Goal: Information Seeking & Learning: Learn about a topic

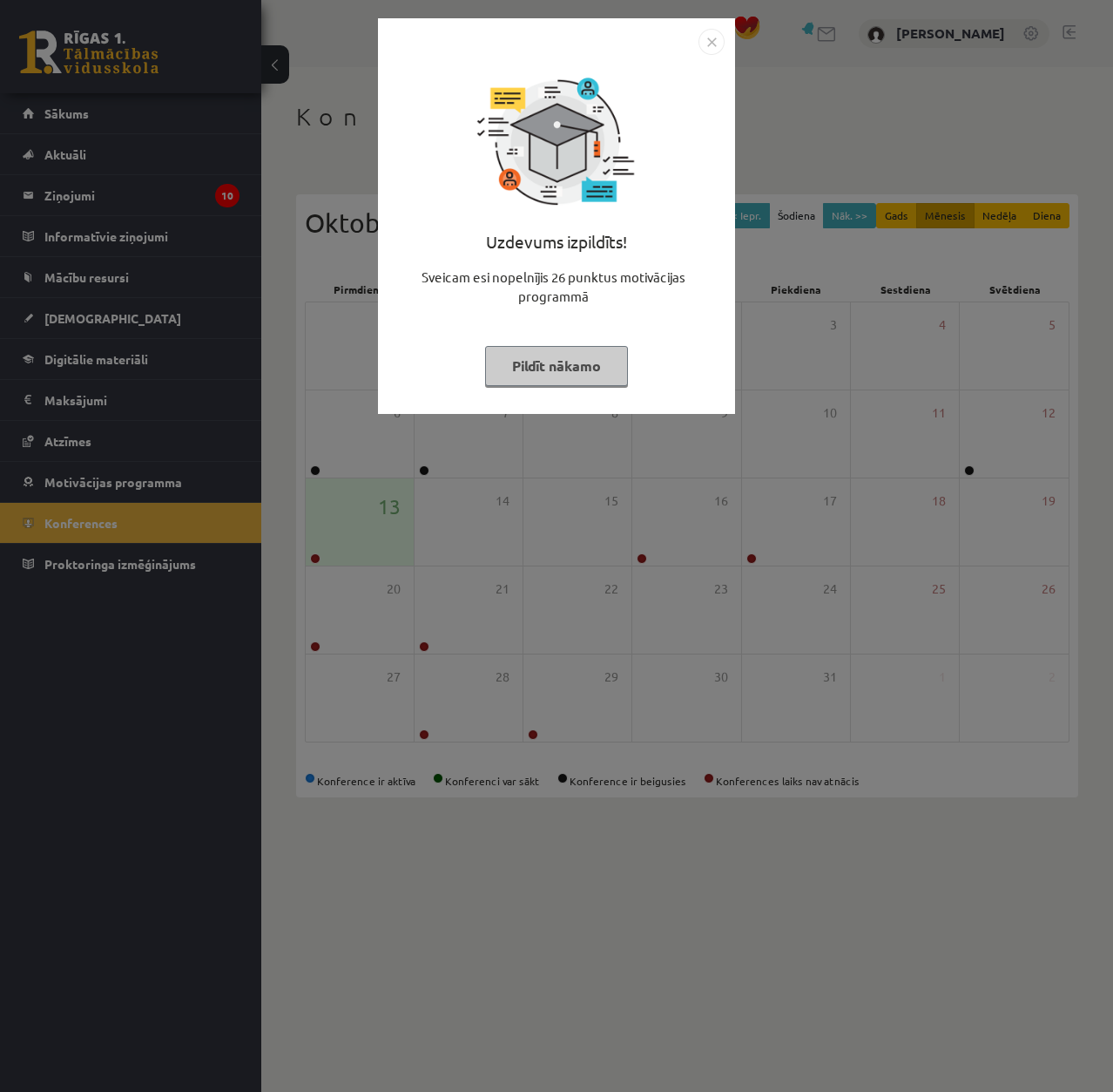
click at [460, 362] on div "Uzdevums izpildīts! Sveicam esi nopelnījis 26 punktus motivācijas programmā Pil…" at bounding box center [556, 229] width 336 height 348
click at [486, 328] on div "Uzdevums izpildīts! Sveicam esi nopelnījis 26 punktus motivācijas programmā Pil…" at bounding box center [556, 229] width 336 height 348
click at [847, 637] on div "Uzdevums izpildīts! Sveicam esi nopelnījis 26 punktus motivācijas programmā Pil…" at bounding box center [556, 546] width 1113 height 1092
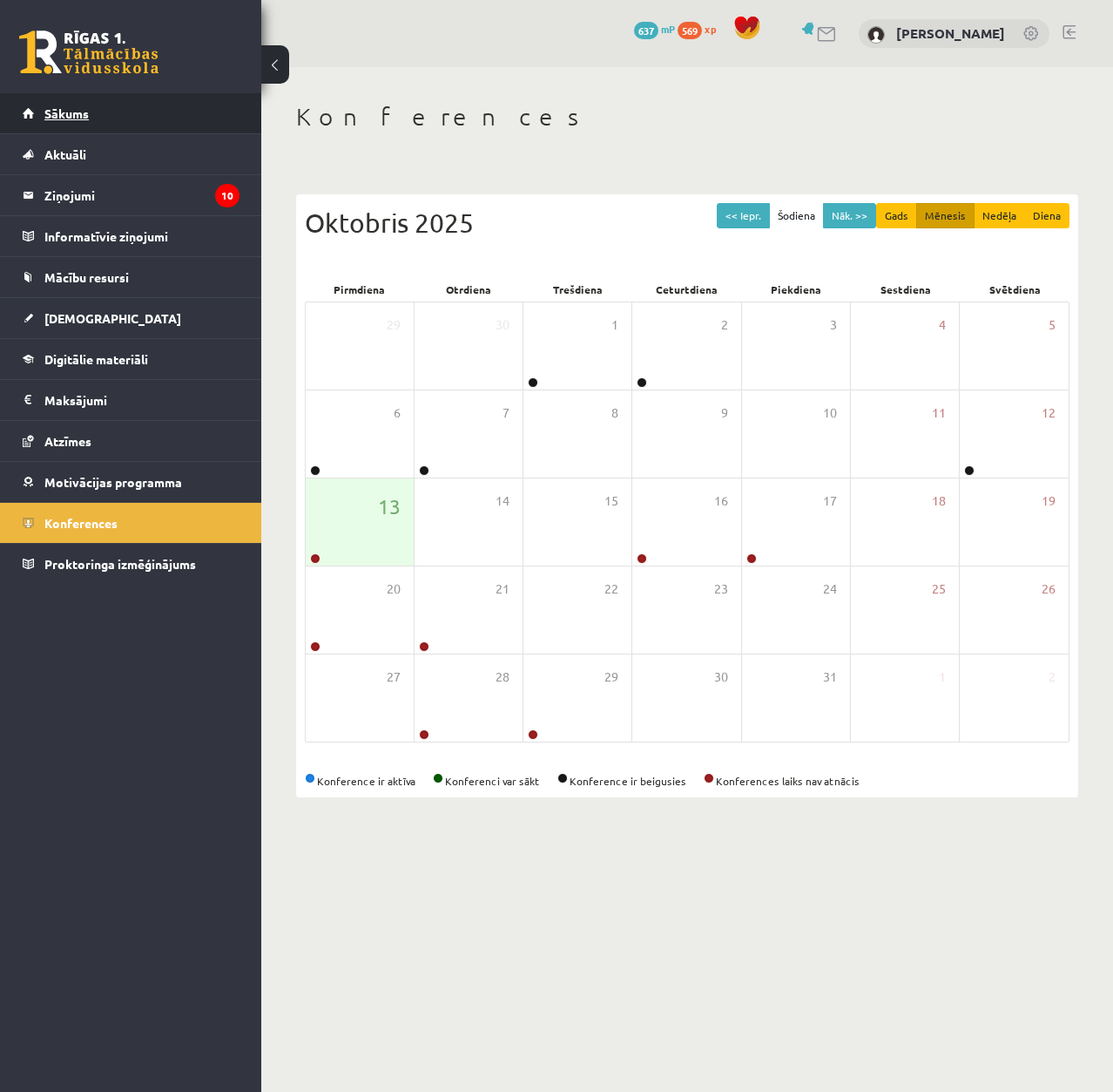
click at [71, 97] on link "Sākums" at bounding box center [130, 113] width 217 height 40
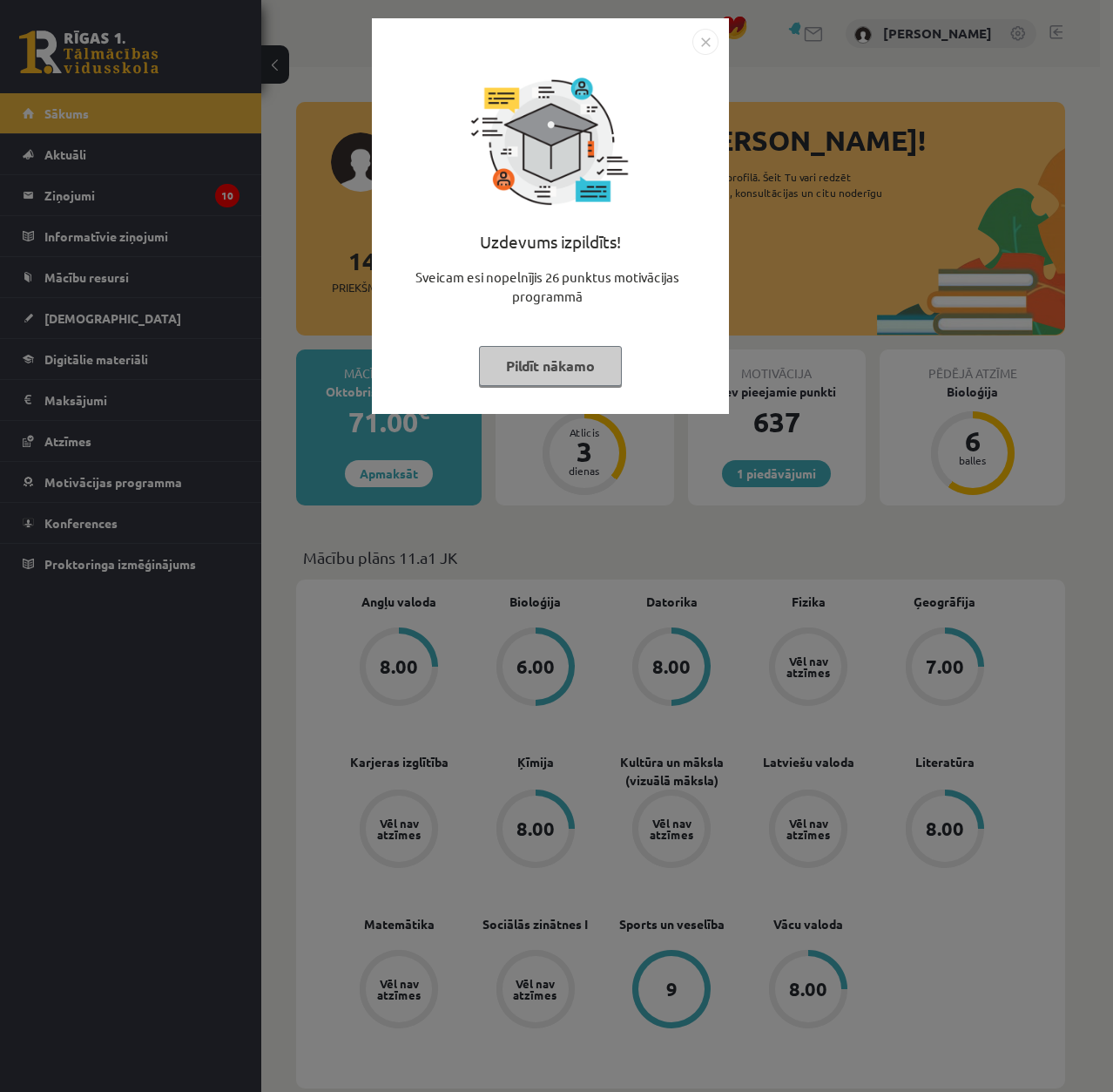
click at [594, 594] on div "Uzdevums izpildīts! Sveicam esi nopelnījis 26 punktus motivācijas programmā Pil…" at bounding box center [556, 546] width 1113 height 1092
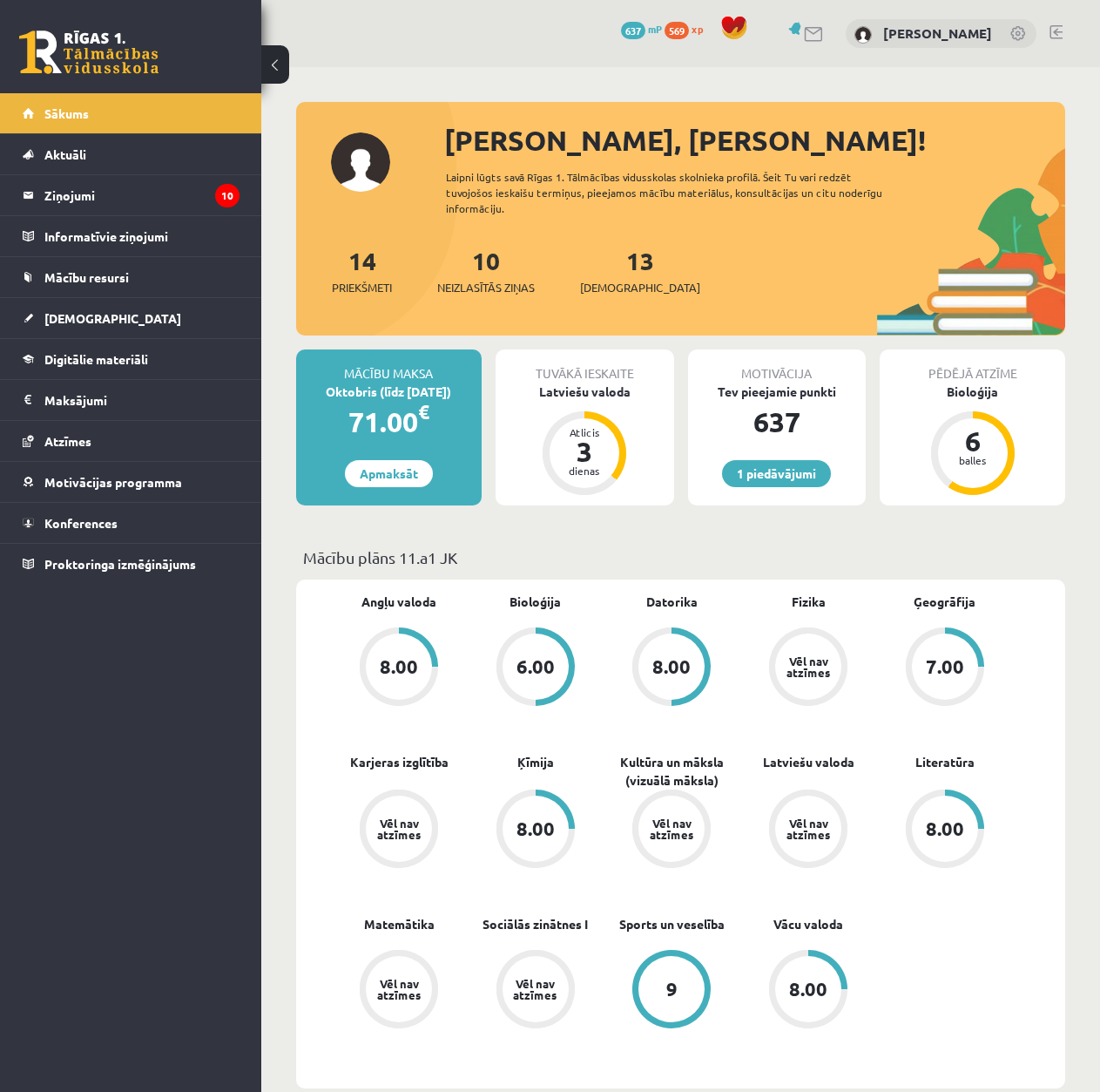
click at [372, 482] on link "Apmaksāt" at bounding box center [389, 473] width 88 height 27
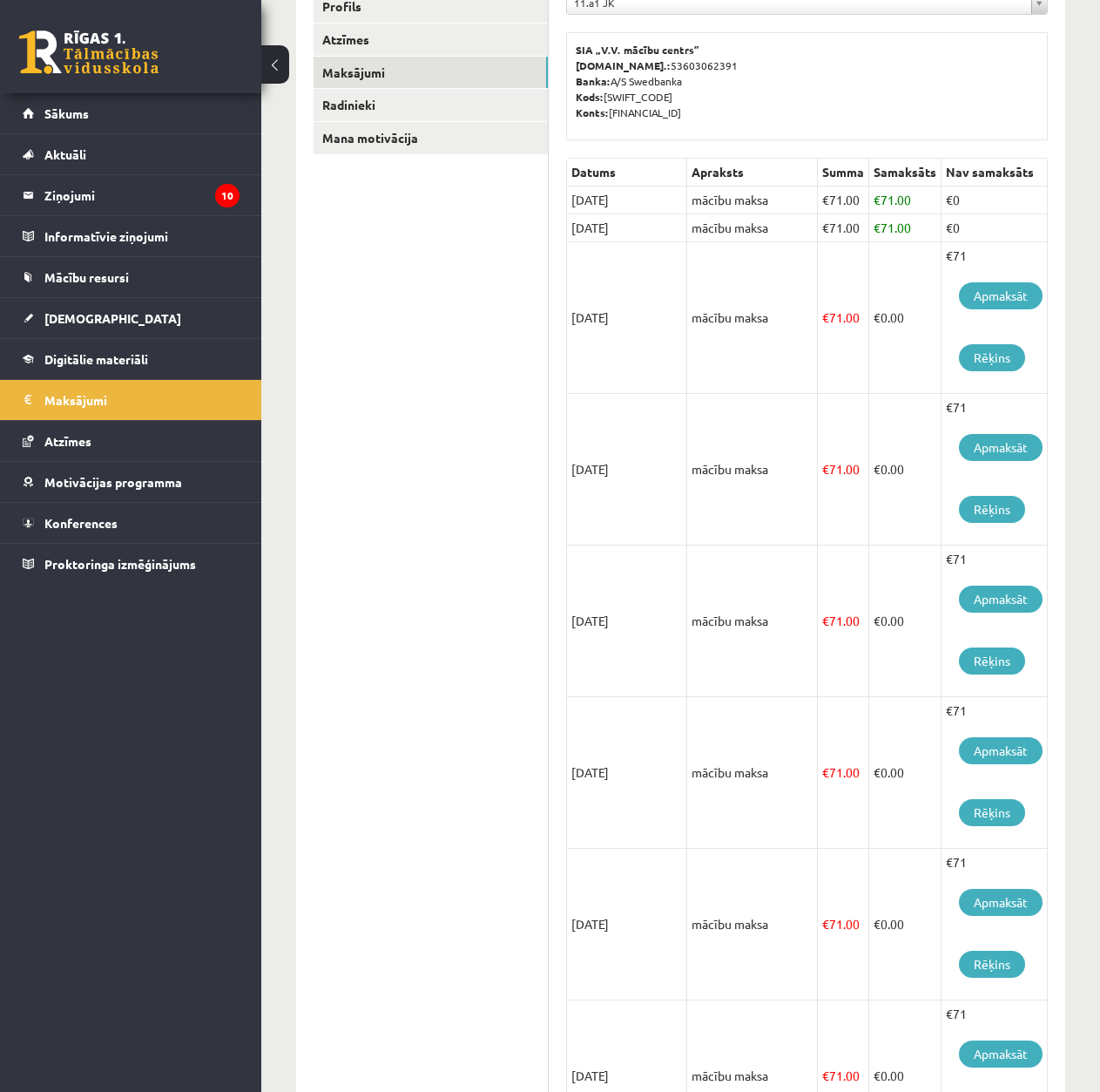
scroll to position [262, 0]
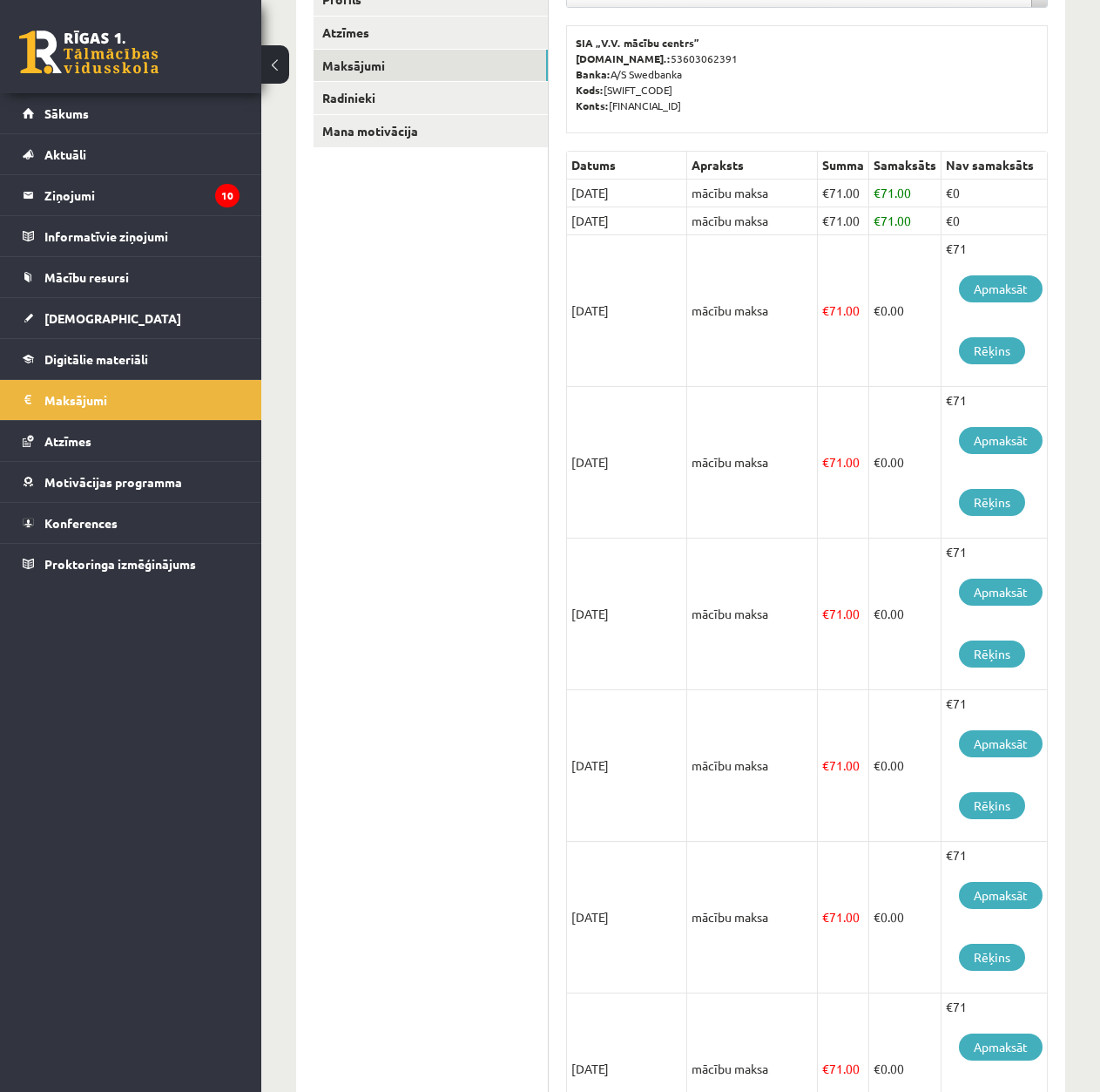
drag, startPoint x: 573, startPoint y: 311, endPoint x: 667, endPoint y: 311, distance: 94.0
click at [667, 311] on td "15/10/2025" at bounding box center [626, 311] width 120 height 152
click at [883, 316] on td "€ 0.00" at bounding box center [905, 311] width 73 height 152
click at [94, 203] on legend "Ziņojumi 10" at bounding box center [142, 195] width 195 height 40
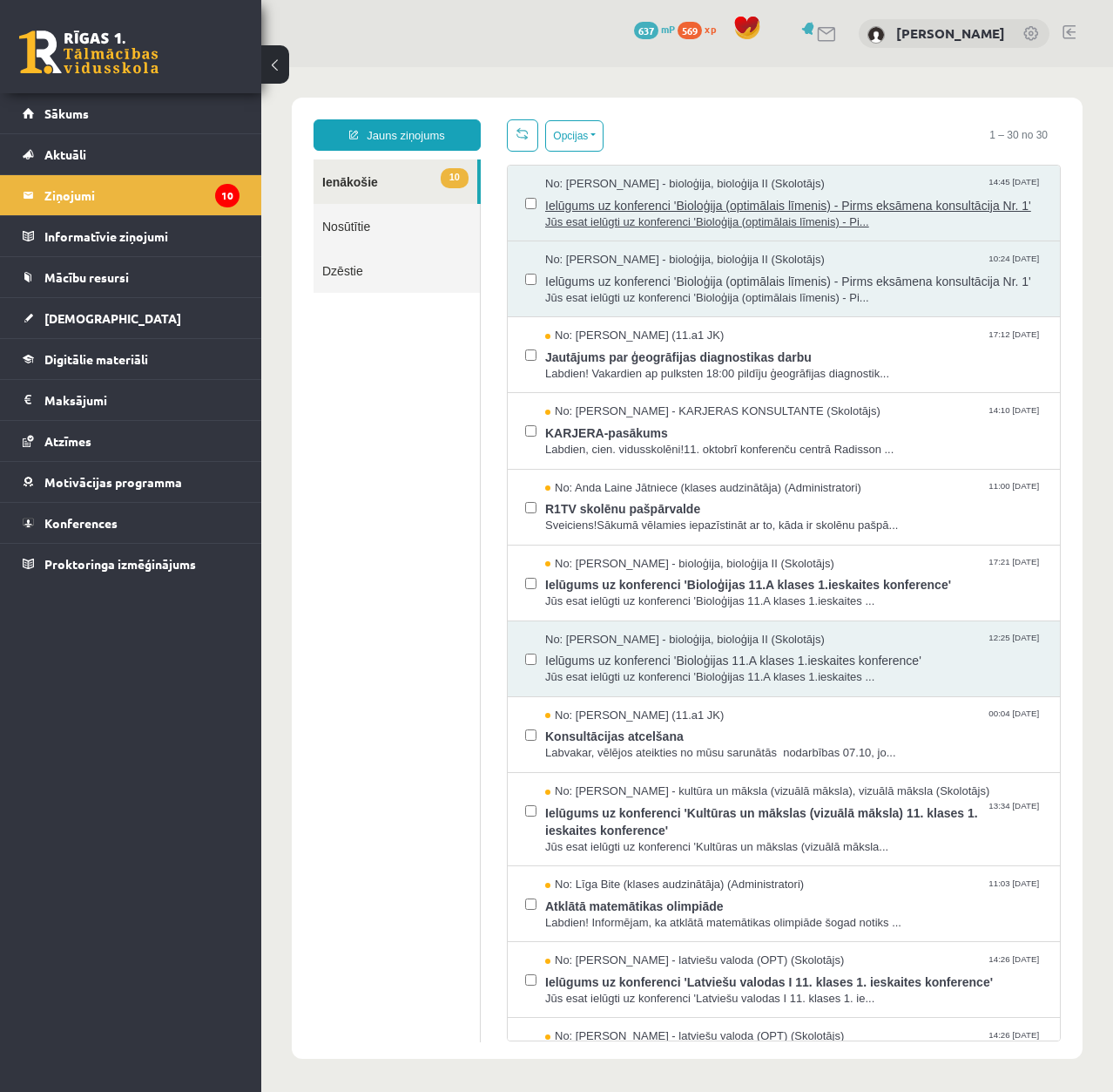
click at [645, 206] on span "Ielūgums uz konferenci 'Bioloģija (optimālais līmenis) - Pirms eksāmena konsult…" at bounding box center [794, 203] width 498 height 21
click at [667, 290] on span "Ielūgums uz konferenci 'Bioloģija (optimālais līmenis) - Pirms eksāmena konsult…" at bounding box center [794, 278] width 498 height 21
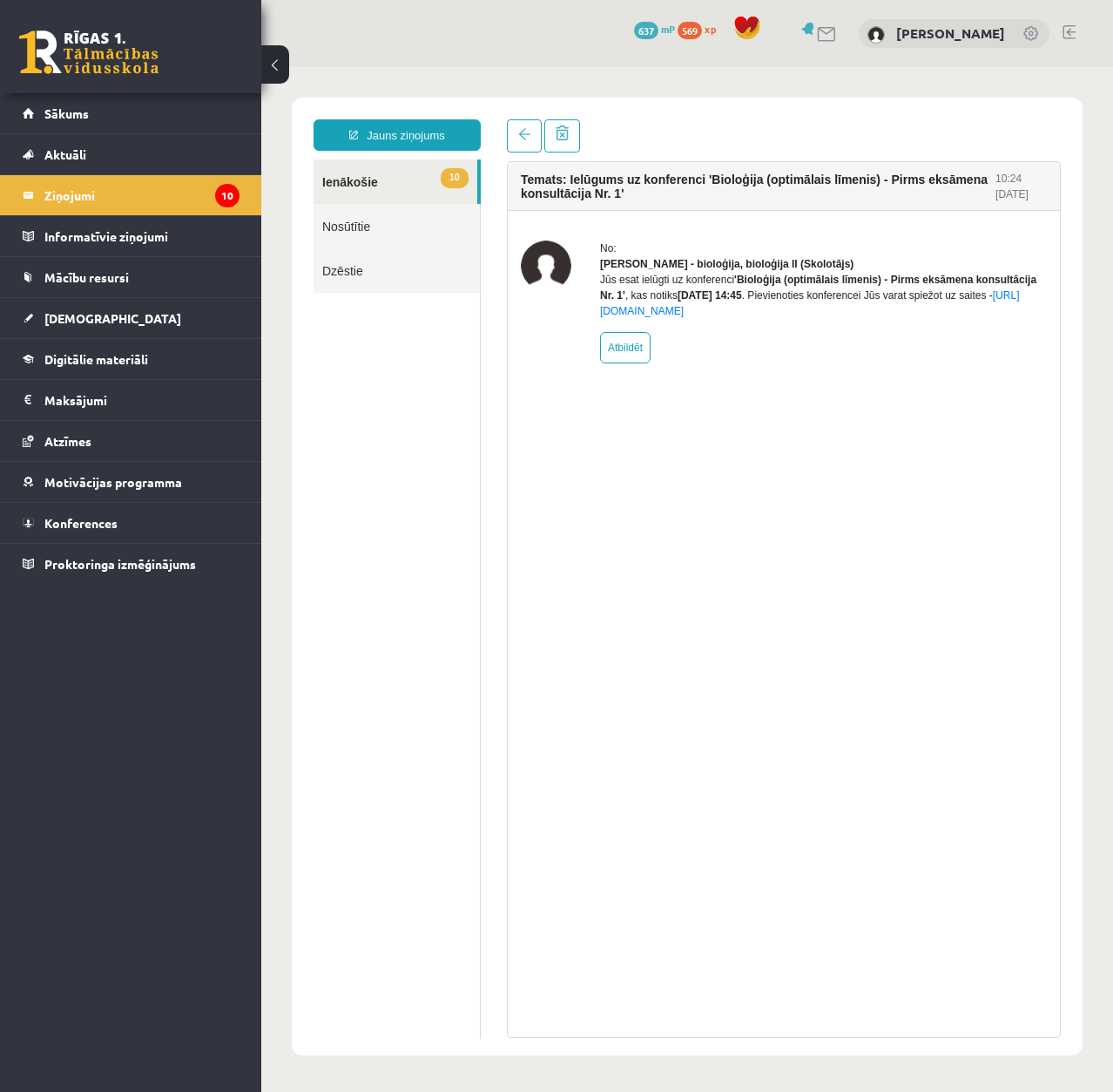
click at [667, 304] on div "Jūs esat ielūgti uz konferenci 'Bioloģija (optimālais līmenis) - Pirms eksāmena…" at bounding box center [824, 295] width 447 height 47
click at [519, 146] on link at bounding box center [524, 136] width 34 height 34
click at [75, 128] on link "Sākums" at bounding box center [130, 113] width 217 height 40
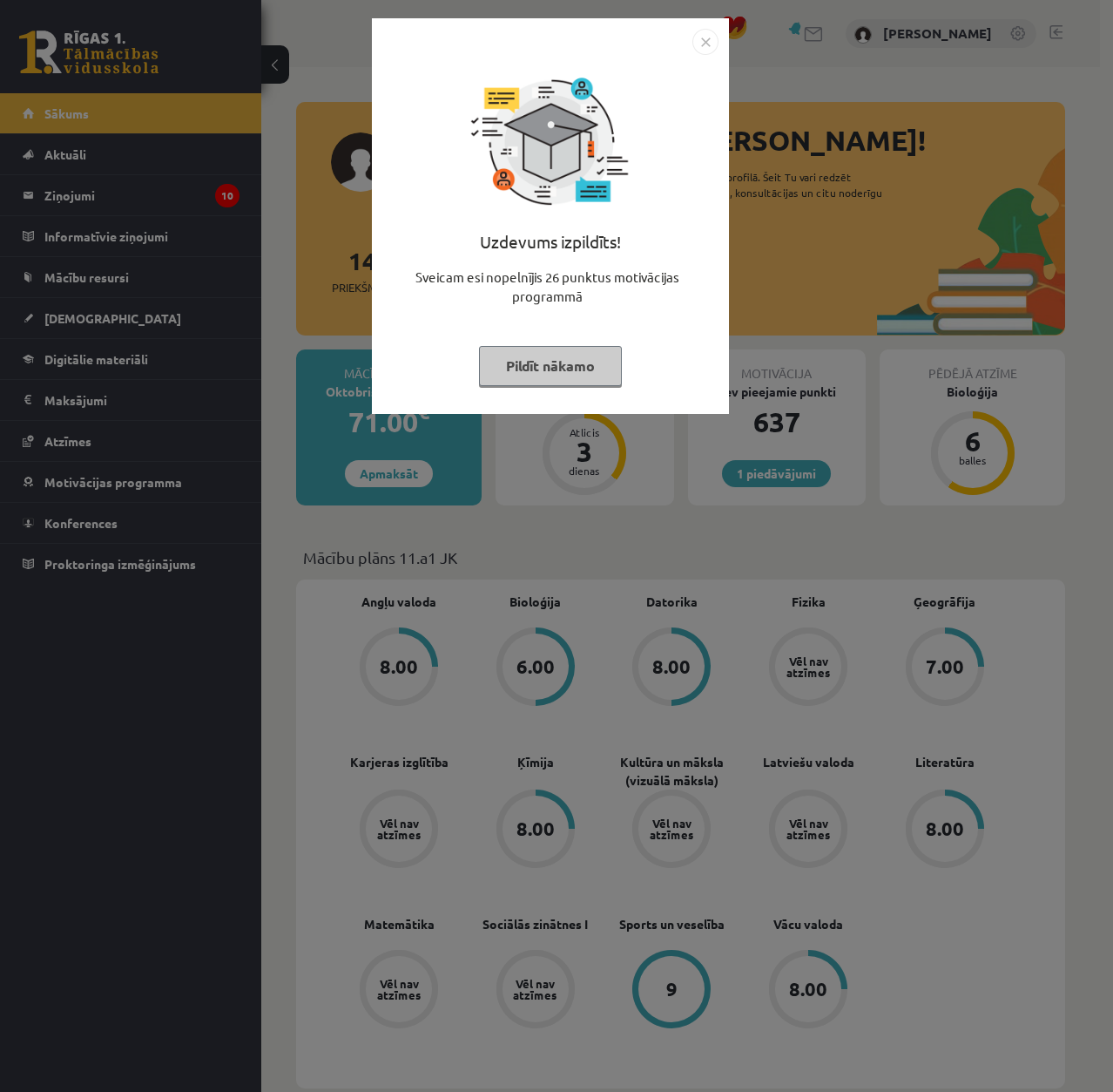
click at [239, 329] on div "Uzdevums izpildīts! Sveicam esi nopelnījis 26 punktus motivācijas programmā Pil…" at bounding box center [556, 546] width 1113 height 1092
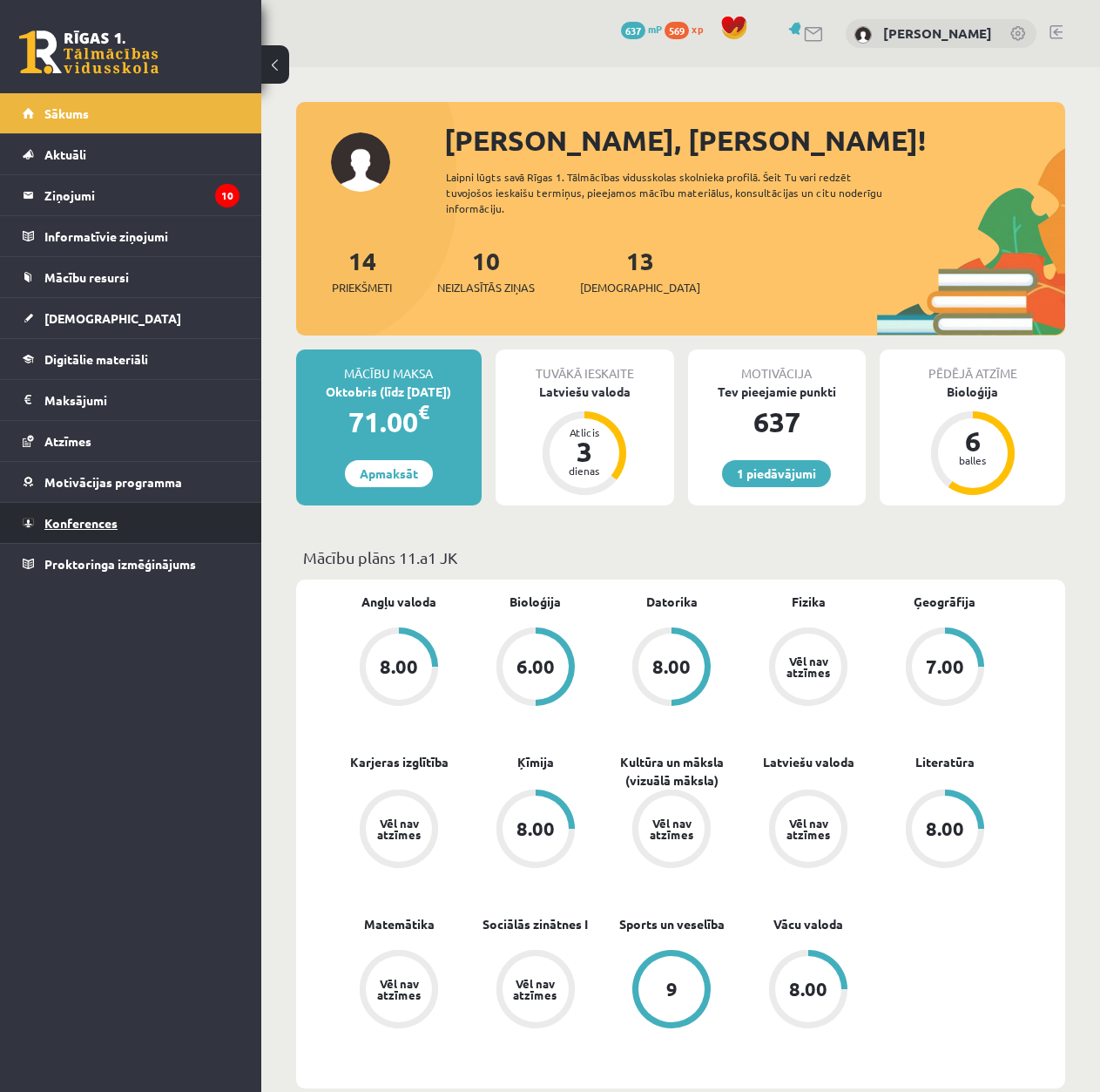
click at [139, 535] on link "Konferences" at bounding box center [130, 522] width 217 height 40
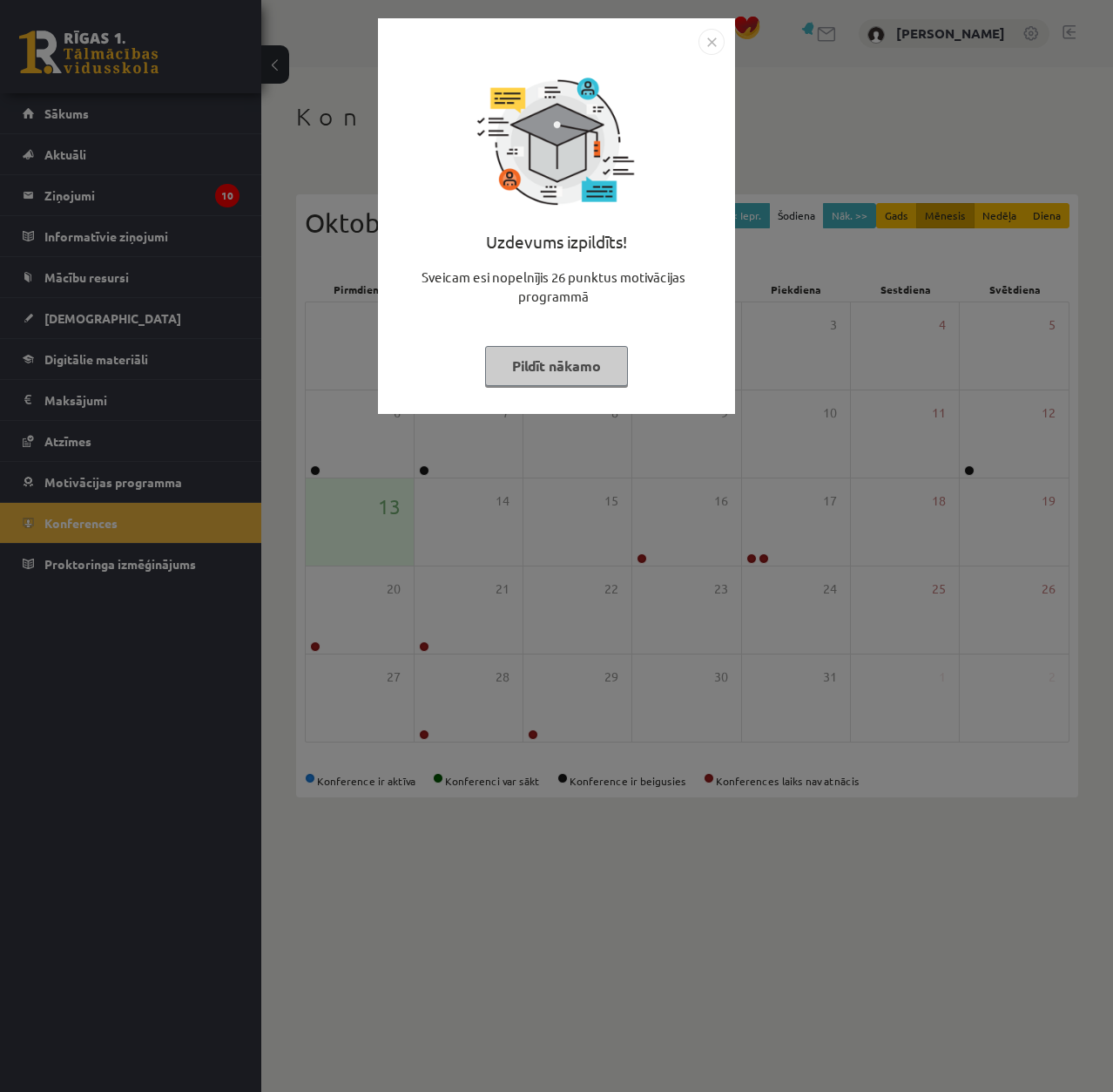
click at [608, 364] on button "Pildīt nākamo" at bounding box center [556, 366] width 143 height 40
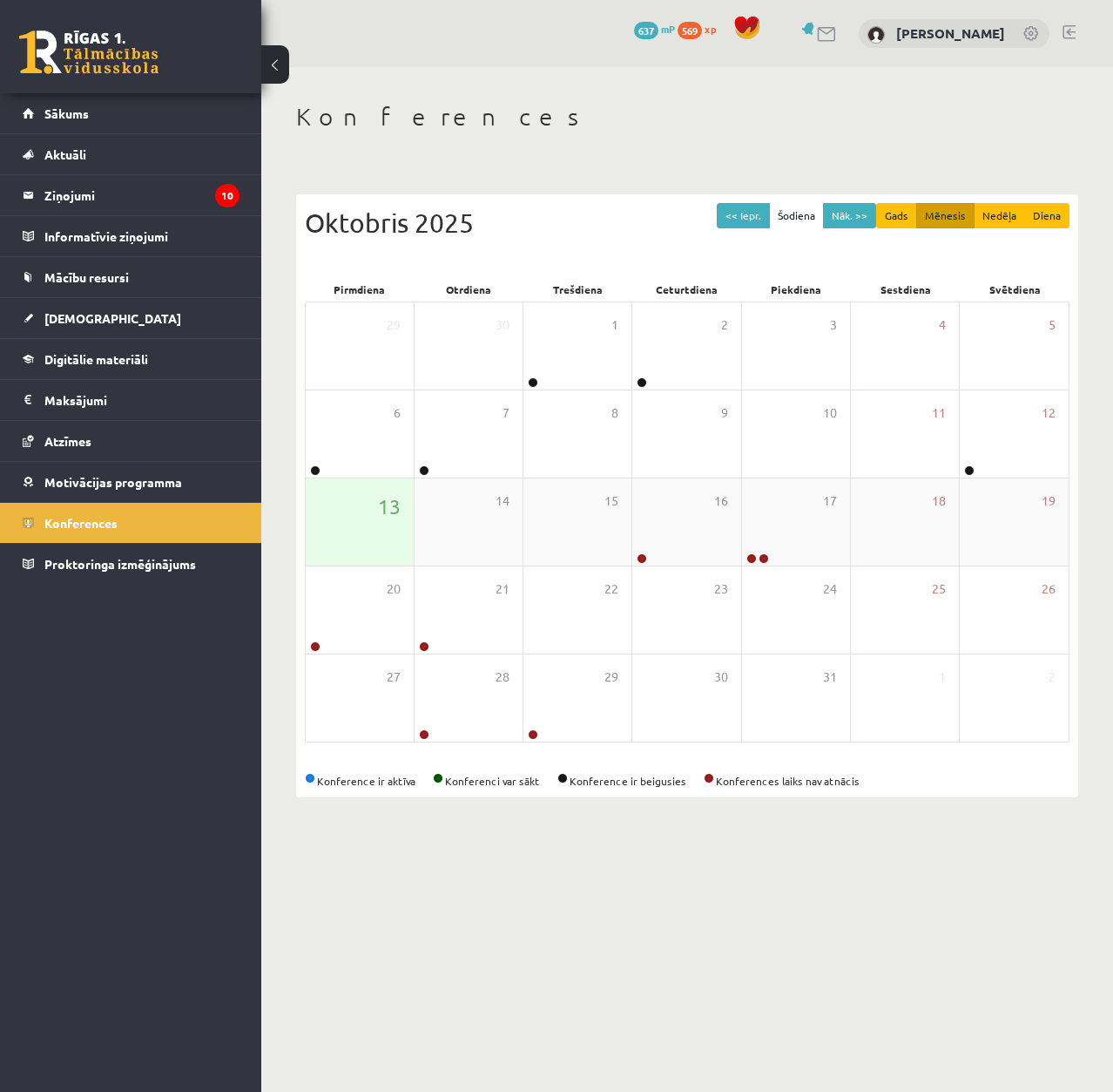
click at [338, 540] on div "13" at bounding box center [360, 522] width 108 height 88
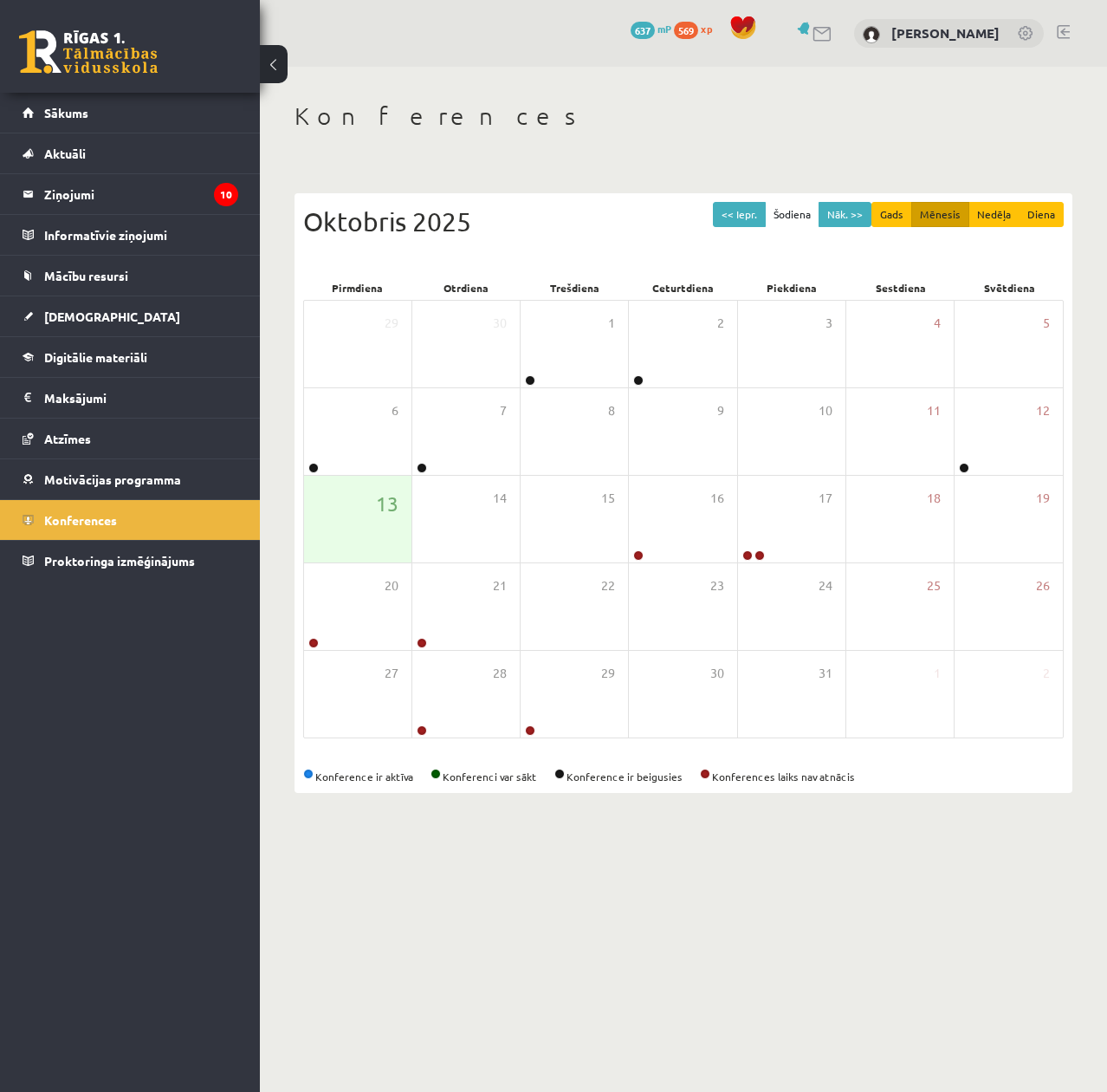
click at [993, 874] on body "0 Dāvanas 637 mP 569 xp [PERSON_NAME] Sākums Aktuāli Kā mācīties eSKOLĀ Kontakt…" at bounding box center [554, 546] width 1107 height 1092
